Goal: Transaction & Acquisition: Purchase product/service

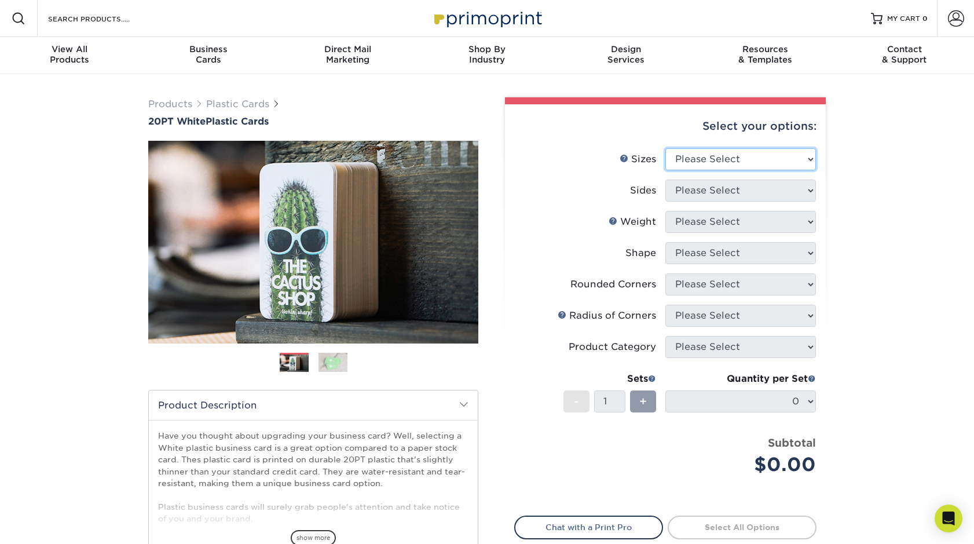
click at [666, 148] on select "Please Select 2" x 3.5" 2" x 8" 2.12" x 3.375" 2.5" x 2.5" 4.25" x 6"" at bounding box center [741, 159] width 151 height 22
select select "2.00x3.50"
click option "2" x 3.5"" at bounding box center [0, 0] width 0 height 0
click at [666, 180] on select "Please Select Print Both Sides Print Front Only" at bounding box center [741, 191] width 151 height 22
select select "13abbda7-1d64-4f25-8bb2-c179b224825d"
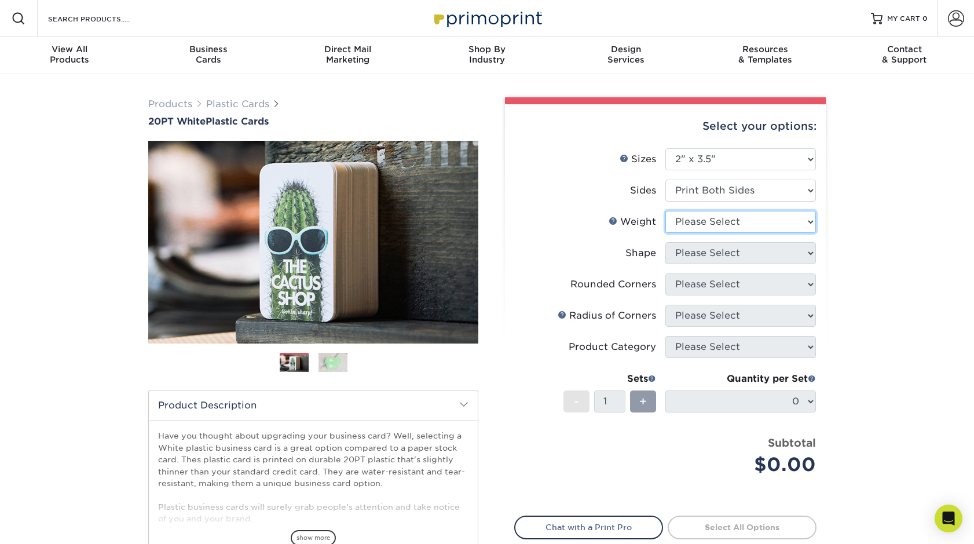
click at [666, 211] on select "Please Select 20PT White Plastic" at bounding box center [741, 222] width 151 height 22
select select "20PT White Plastic"
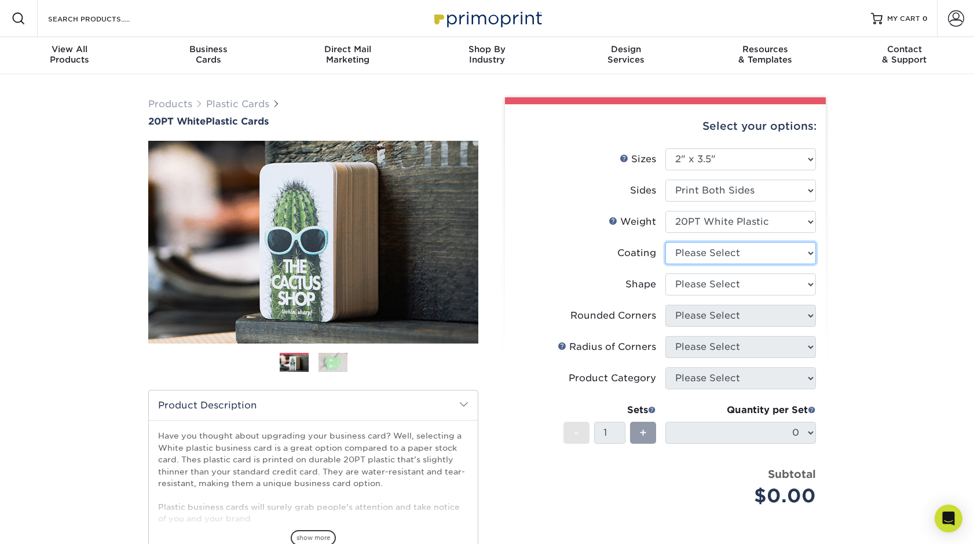
click at [666, 242] on select at bounding box center [741, 253] width 151 height 22
select select "3e7618de-abca-4bda-9f97-8b9129e913d8"
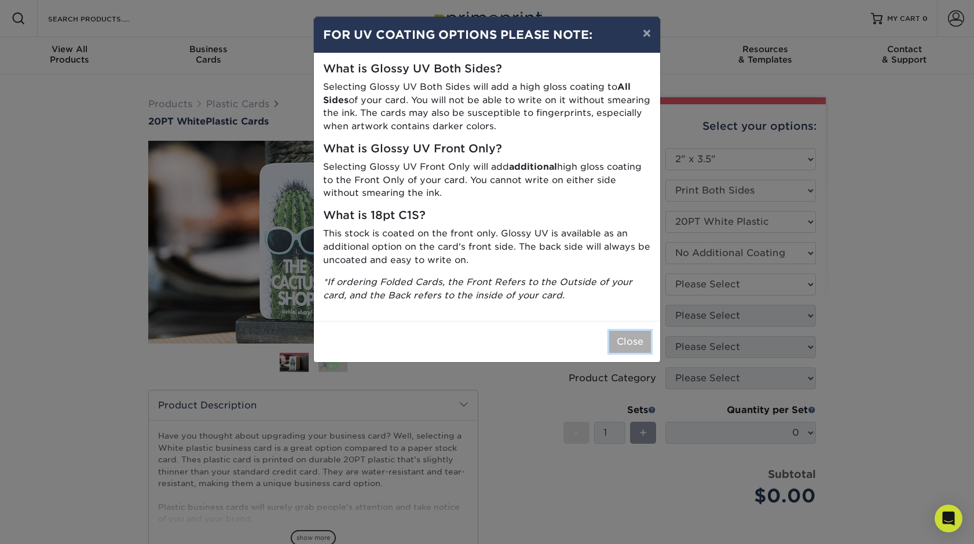
click at [631, 341] on button "Close" at bounding box center [630, 342] width 42 height 22
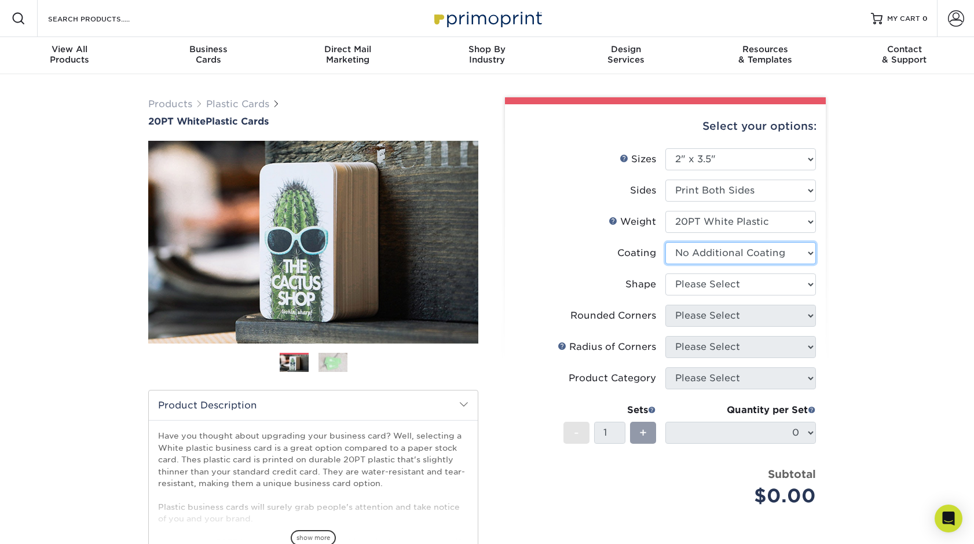
click at [666, 242] on select at bounding box center [741, 253] width 151 height 22
click option "No Additional Coating" at bounding box center [0, 0] width 0 height 0
click at [666, 273] on select "Please Select Oval Standard" at bounding box center [741, 284] width 151 height 22
select select "standard"
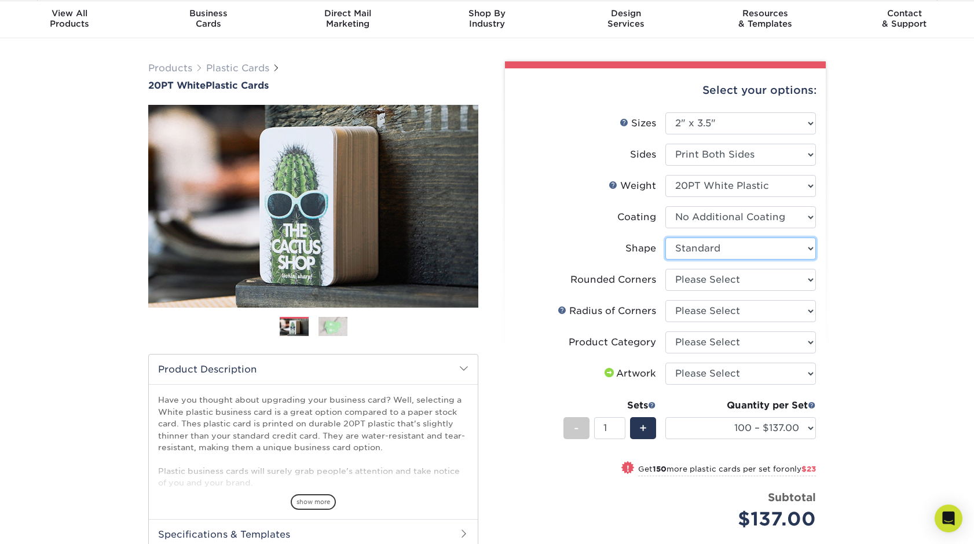
scroll to position [59, 0]
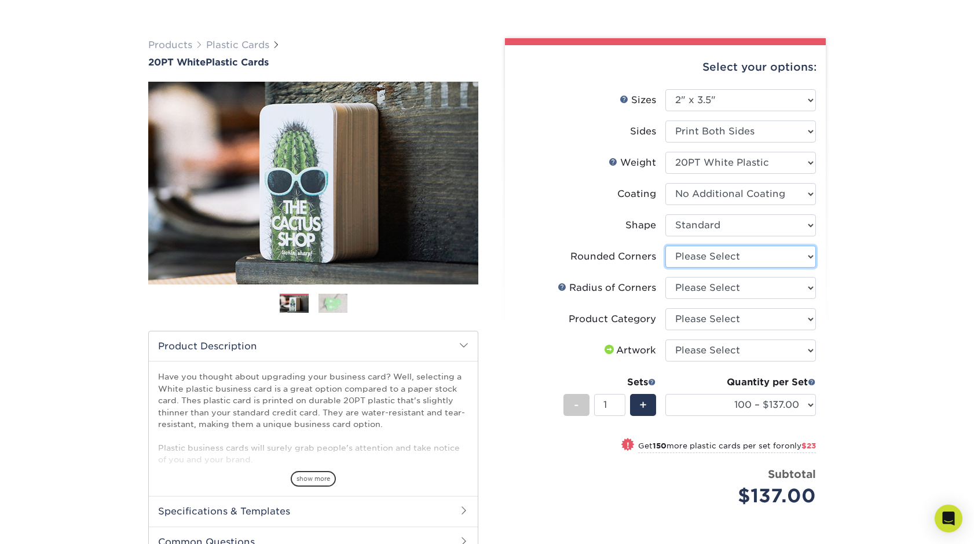
click at [666, 246] on select "Please Select Yes - Round 4 Corners" at bounding box center [741, 257] width 151 height 22
click at [887, 271] on div "Products Plastic Cards 20PT White Plastic Cards Previous Next and" at bounding box center [487, 348] width 974 height 667
click at [666, 277] on select "Please Select Rounded 1/8" Rounded 1/4"" at bounding box center [741, 288] width 151 height 22
select select "589680c7-ee9a-431b-9d12-d7aeb1386a97"
click option "Rounded 1/8"" at bounding box center [0, 0] width 0 height 0
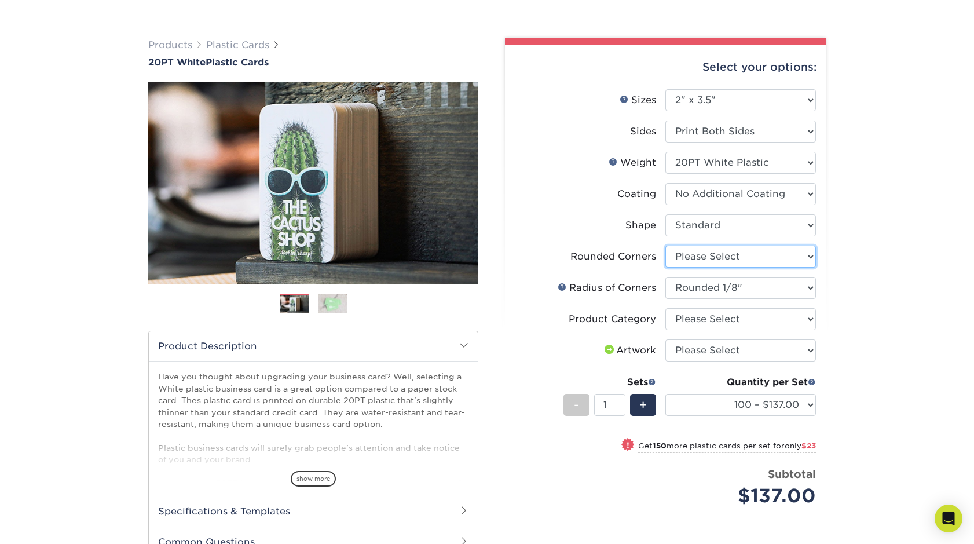
click at [666, 246] on select "Please Select Yes - Round 4 Corners" at bounding box center [741, 257] width 151 height 22
select select "7672df9e-0e0a-464d-8e1f-920c575e4da3"
click option "Yes - Round 4 Corners" at bounding box center [0, 0] width 0 height 0
click at [666, 308] on select "Please Select Business Cards" at bounding box center [741, 319] width 151 height 22
select select "3b5148f1-0588-4f88-a218-97bcfdce65c1"
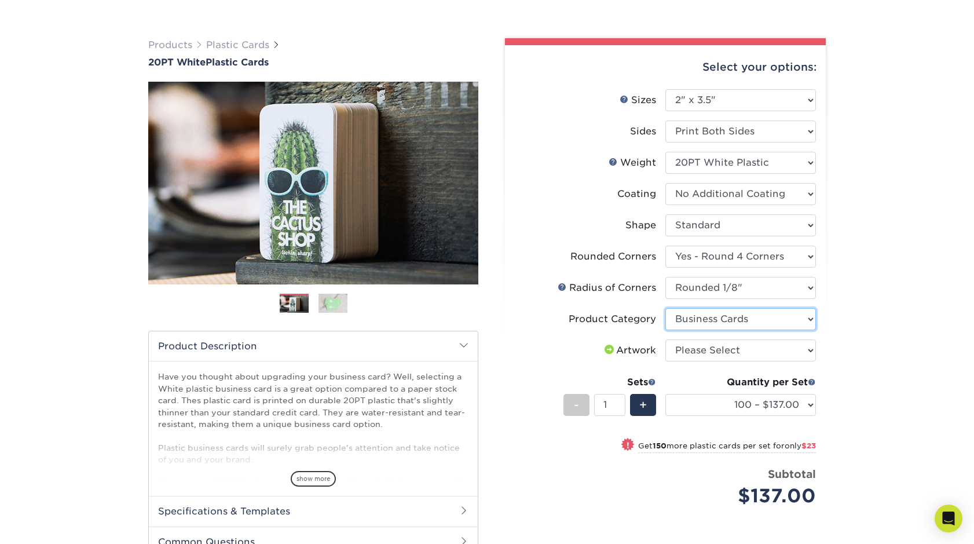
click option "Business Cards" at bounding box center [0, 0] width 0 height 0
click at [666, 340] on select "Please Select I will upload files I need a design - $100" at bounding box center [741, 351] width 151 height 22
select select "upload"
click option "I will upload files" at bounding box center [0, 0] width 0 height 0
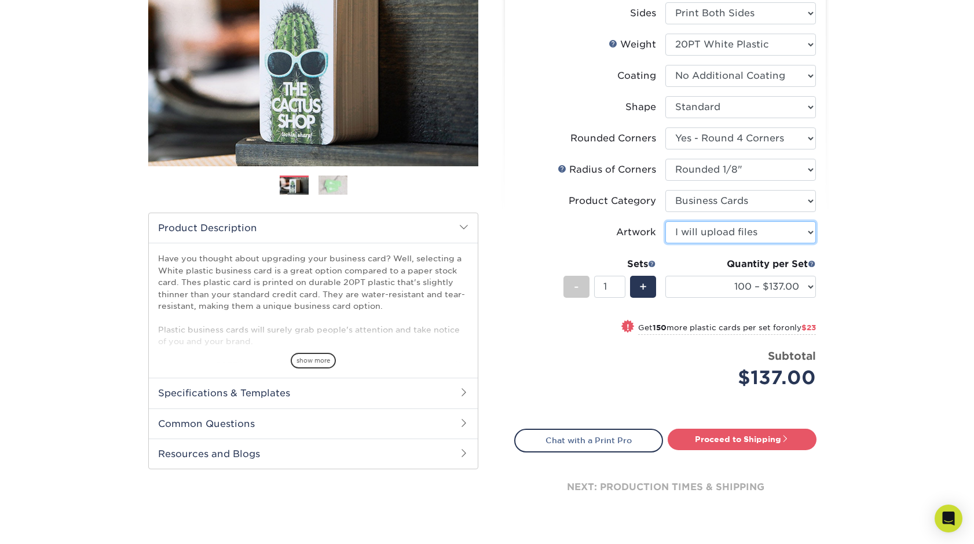
scroll to position [0, 0]
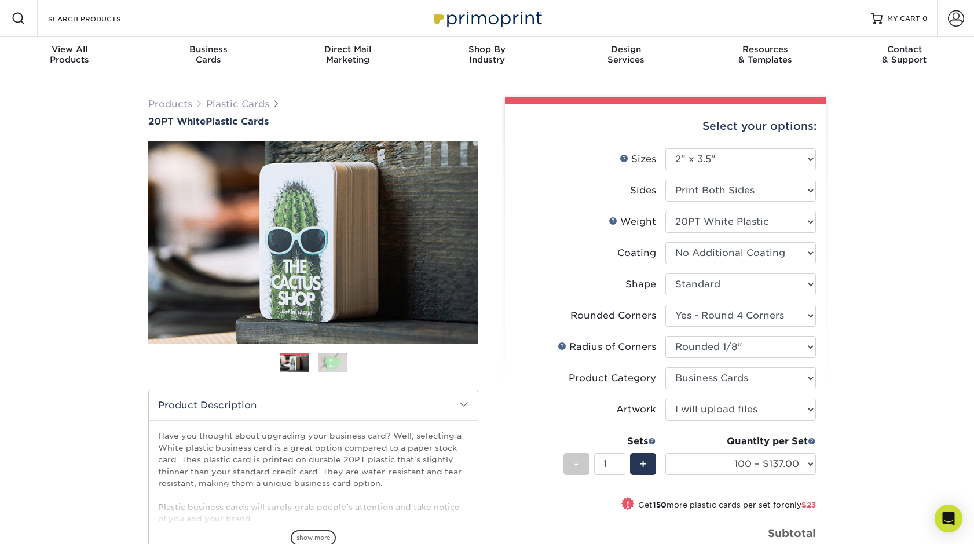
click at [625, 506] on span at bounding box center [628, 503] width 16 height 16
select select "250 – $160.00"
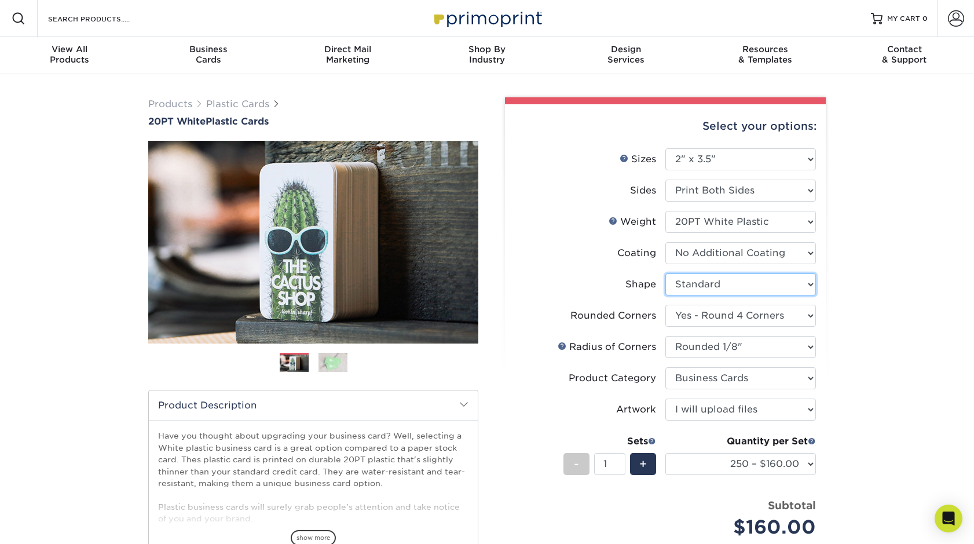
click at [666, 273] on select "Please Select Oval Standard" at bounding box center [741, 284] width 151 height 22
select select "oval"
select select "-1"
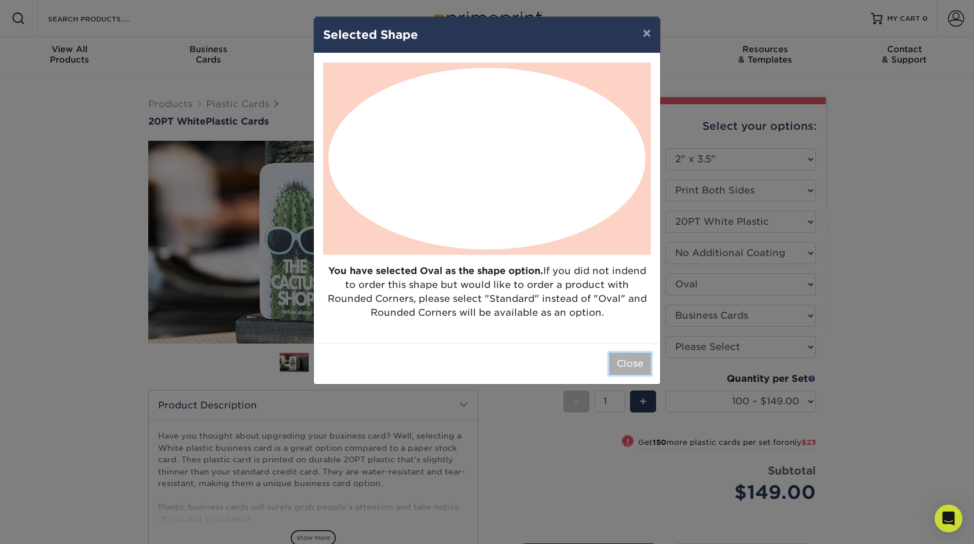
click at [627, 357] on button "Close" at bounding box center [630, 364] width 42 height 22
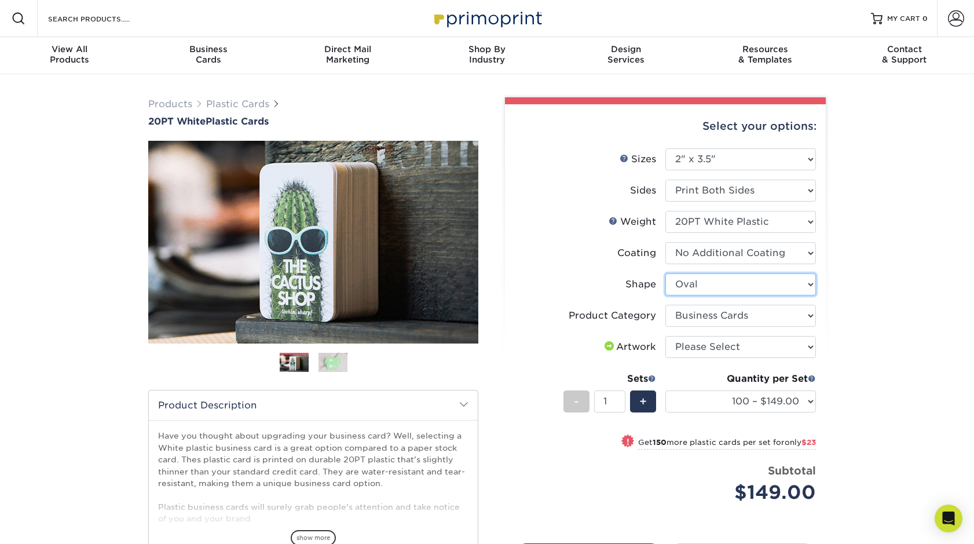
click at [666, 273] on select "Please Select Oval Standard" at bounding box center [741, 284] width 151 height 22
select select "standard"
select select "-1"
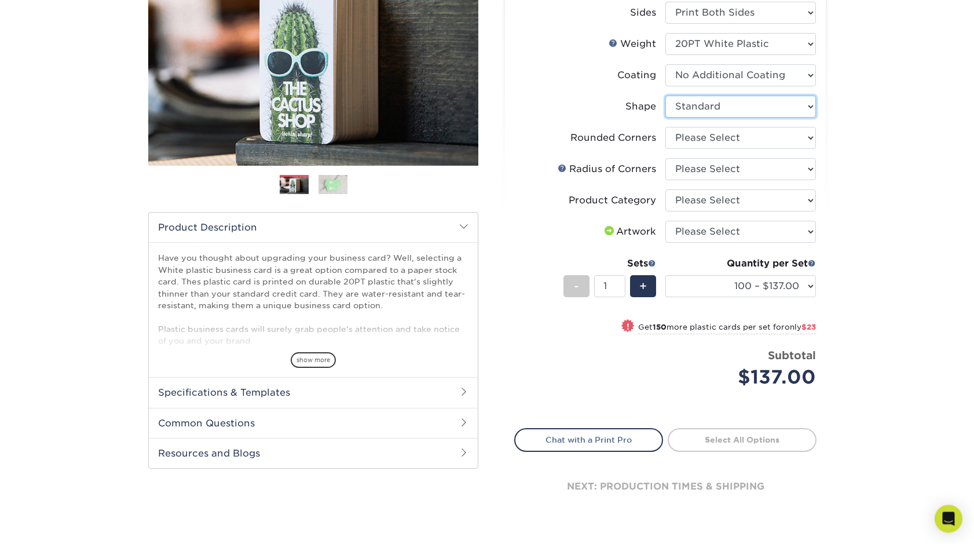
scroll to position [177, 0]
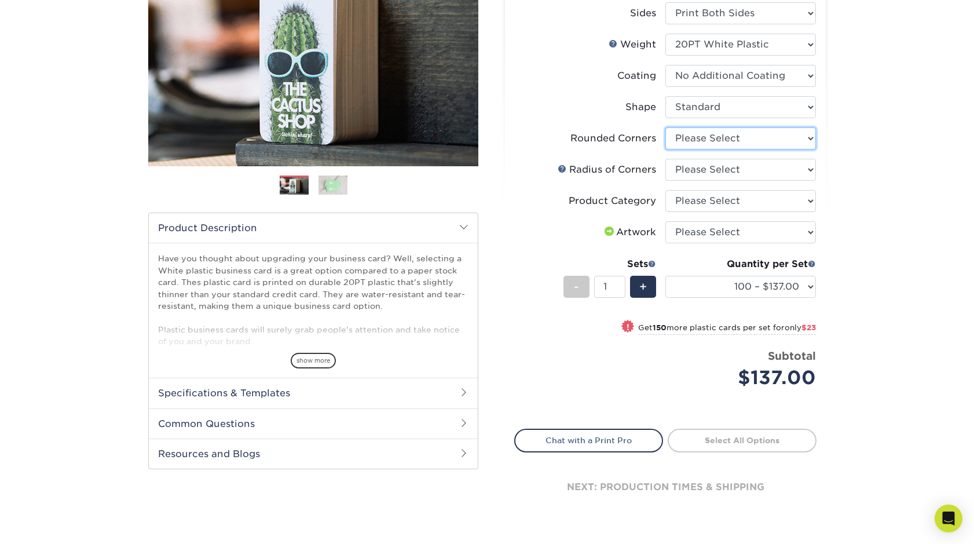
click at [666, 127] on select "Please Select Yes - Round 4 Corners" at bounding box center [741, 138] width 151 height 22
select select "7672df9e-0e0a-464d-8e1f-920c575e4da3"
click option "Yes - Round 4 Corners" at bounding box center [0, 0] width 0 height 0
click at [666, 159] on select "Please Select Rounded 1/8" Rounded 1/4"" at bounding box center [741, 170] width 151 height 22
select select "589680c7-ee9a-431b-9d12-d7aeb1386a97"
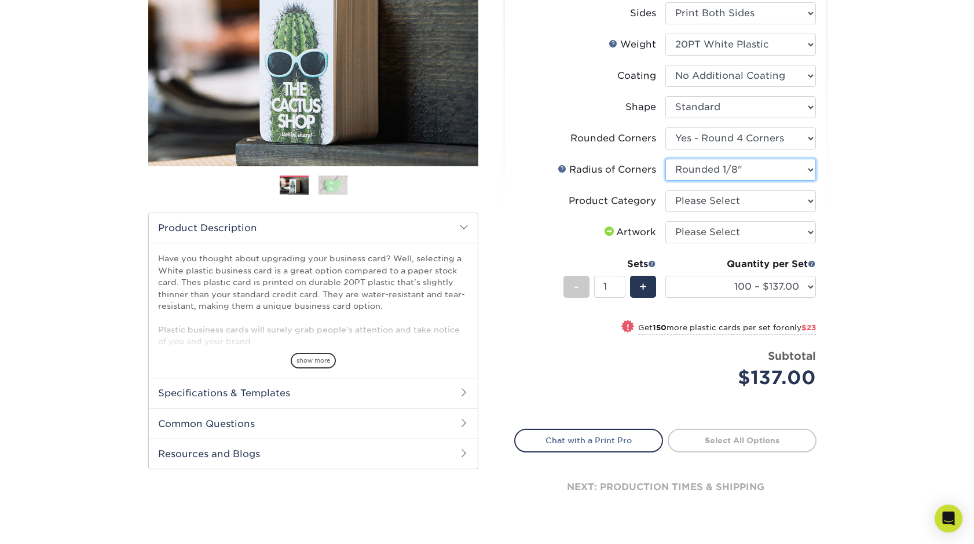
click option "Rounded 1/8"" at bounding box center [0, 0] width 0 height 0
